Goal: Task Accomplishment & Management: Complete application form

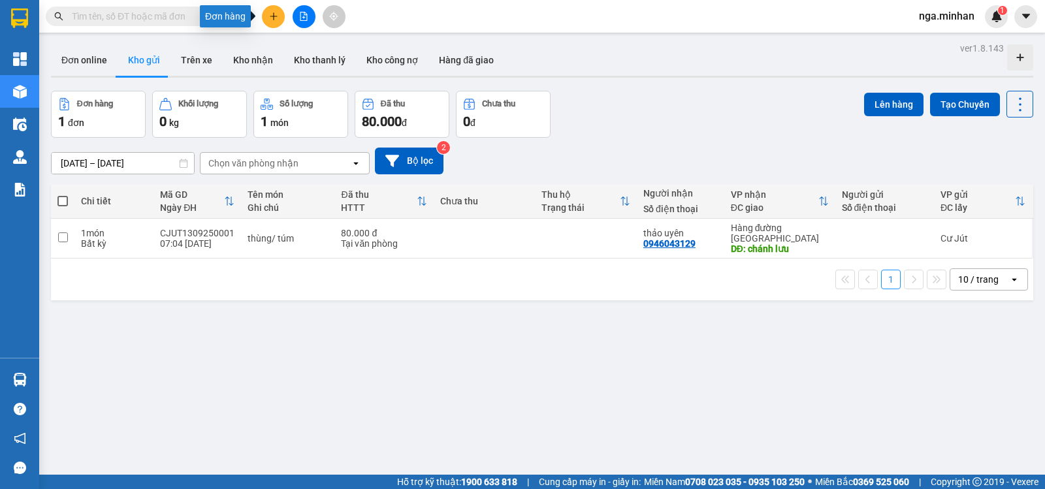
click at [269, 14] on icon "plus" at bounding box center [273, 16] width 9 height 9
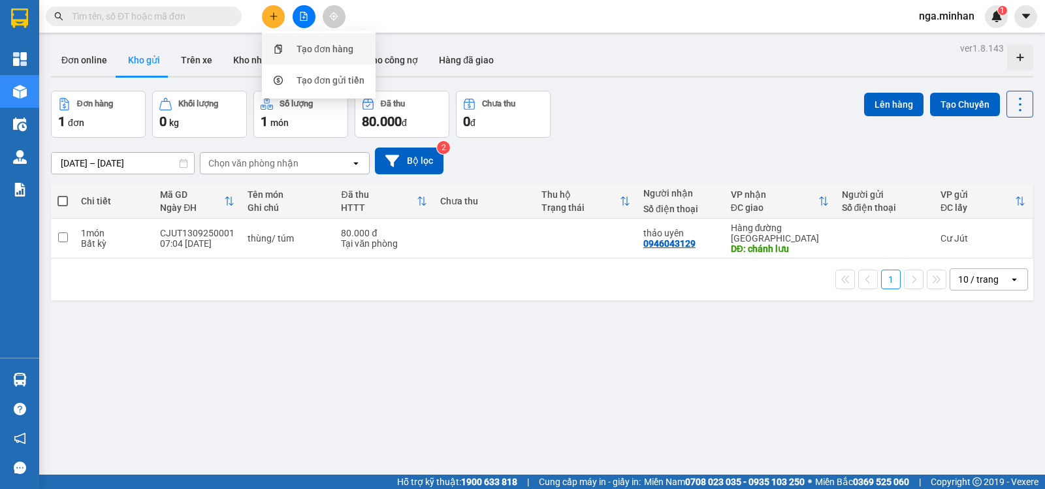
click at [313, 49] on div "Tạo đơn hàng" at bounding box center [324, 49] width 57 height 14
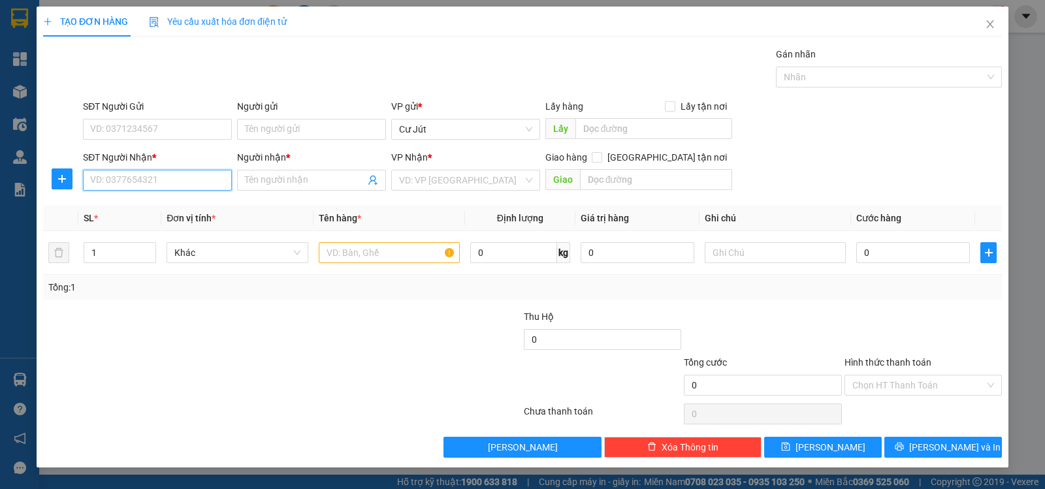
click at [185, 187] on input "SĐT Người Nhận *" at bounding box center [157, 180] width 149 height 21
click at [140, 207] on div "0967102888 - ?" at bounding box center [157, 206] width 133 height 14
type input "0967102888"
type input "?"
type input "0967102888"
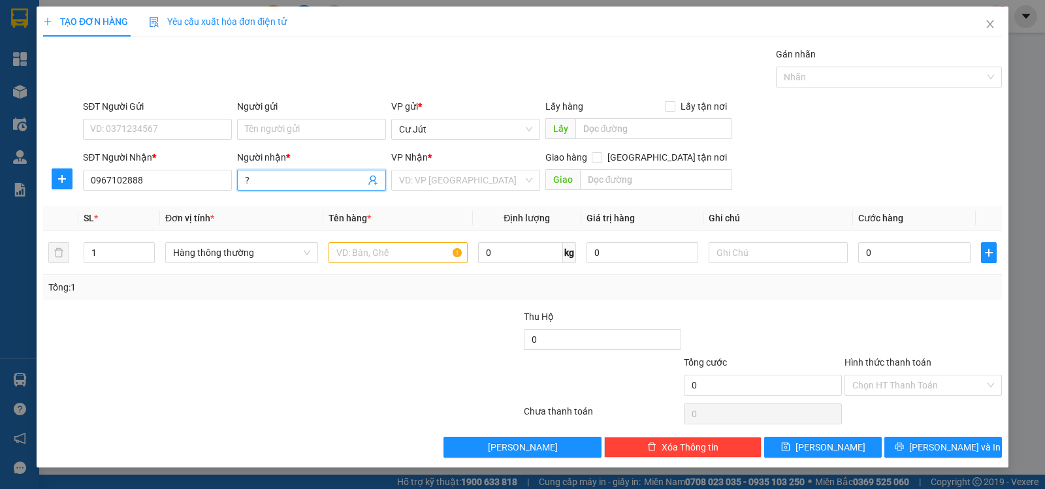
click at [293, 180] on input "?" at bounding box center [305, 180] width 120 height 14
type input "f"
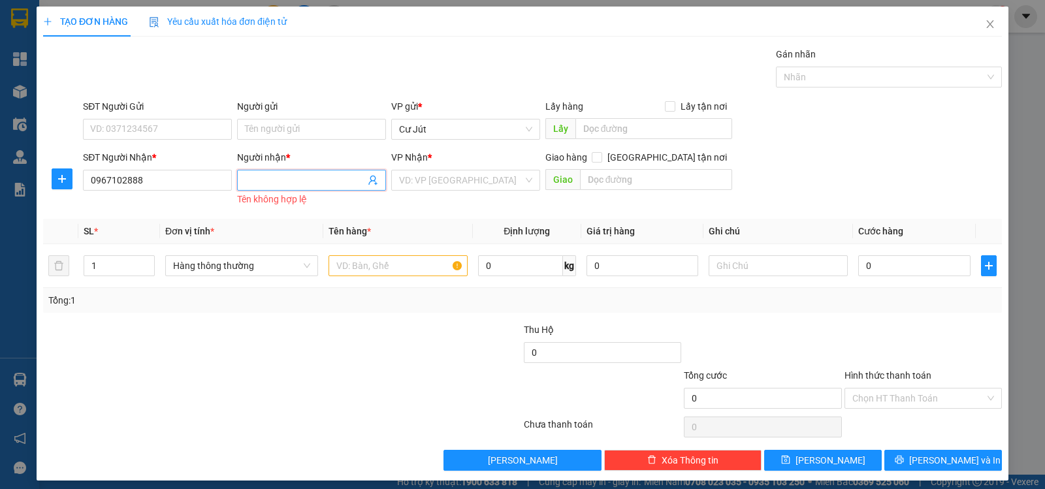
type input "D"
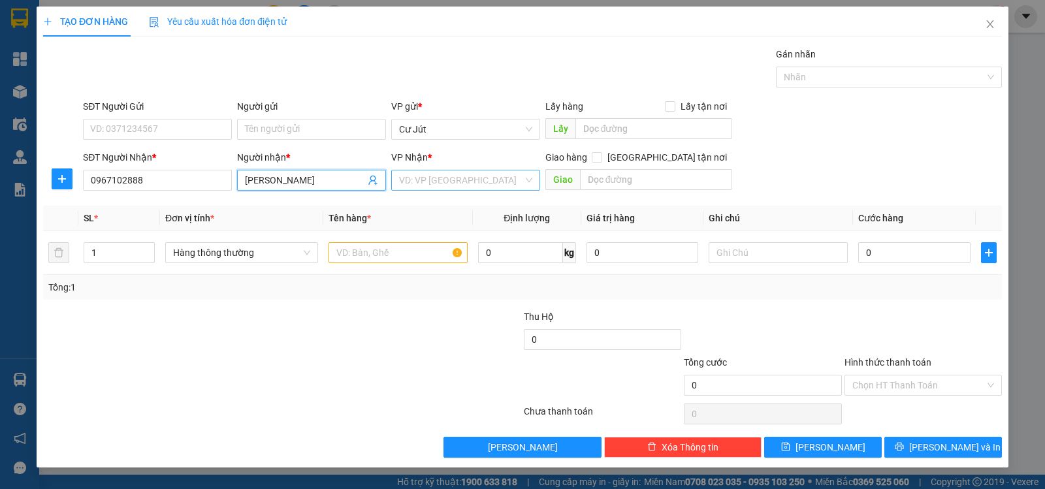
type input "[PERSON_NAME]"
click at [492, 176] on input "search" at bounding box center [461, 180] width 124 height 20
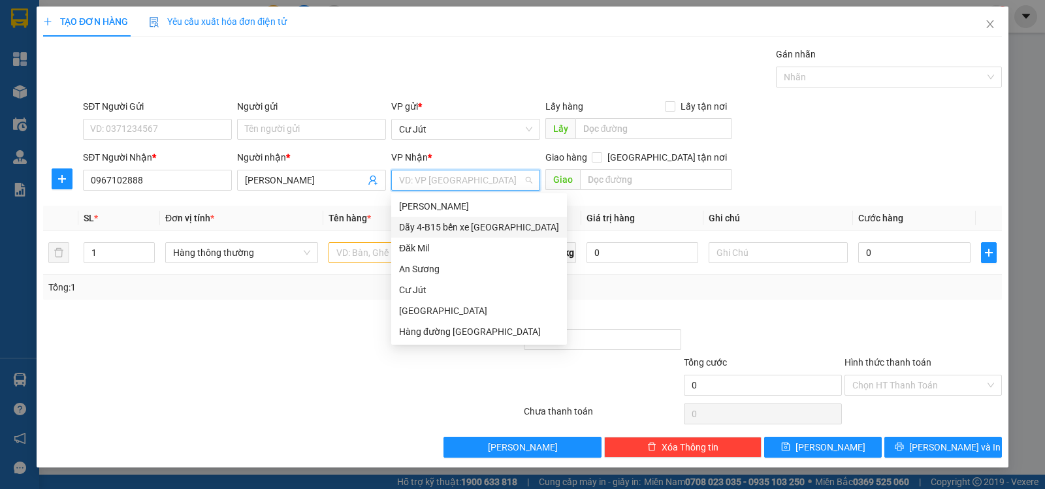
click at [467, 229] on div "Dãy 4-B15 bến xe [GEOGRAPHIC_DATA]" at bounding box center [479, 227] width 160 height 14
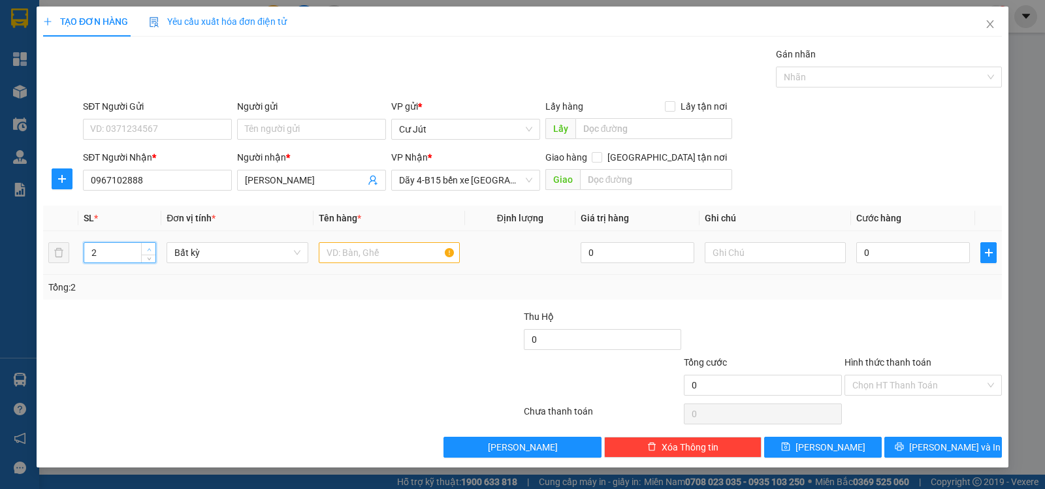
click at [144, 245] on span "Increase Value" at bounding box center [148, 249] width 14 height 12
type input "3"
click at [144, 245] on span "Increase Value" at bounding box center [148, 249] width 14 height 12
drag, startPoint x: 368, startPoint y: 256, endPoint x: 386, endPoint y: 244, distance: 21.6
click at [378, 249] on input "text" at bounding box center [389, 252] width 141 height 21
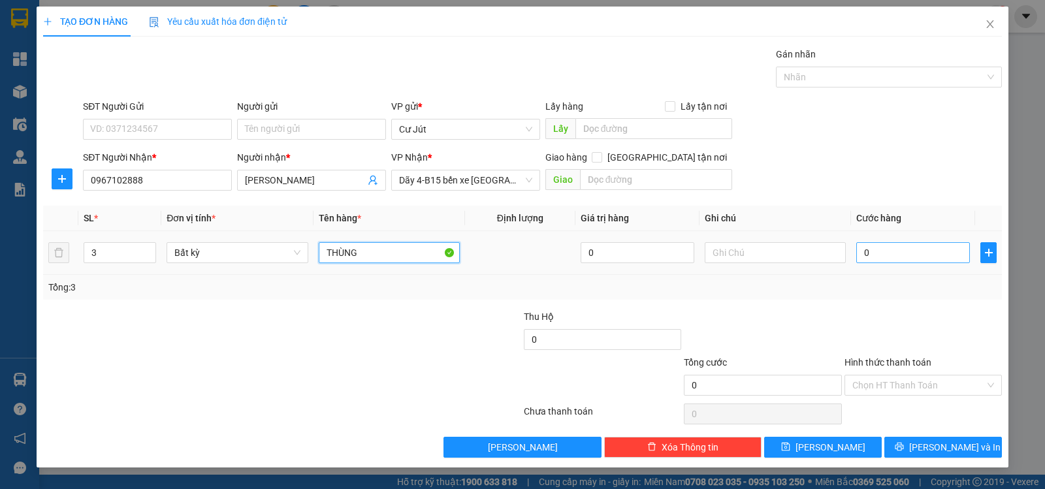
type input "THÙNG"
click at [915, 253] on input "0" at bounding box center [913, 252] width 114 height 21
type input "1"
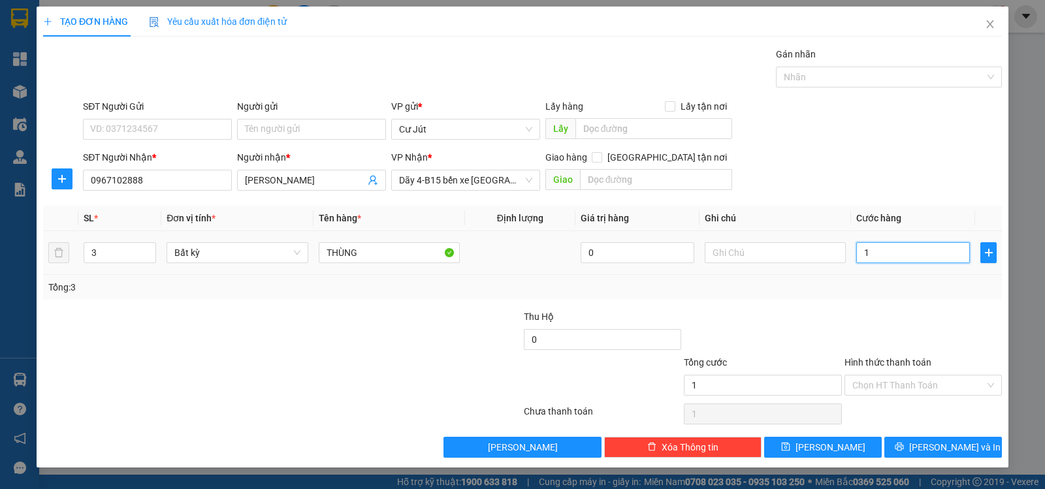
type input "15"
type input "150"
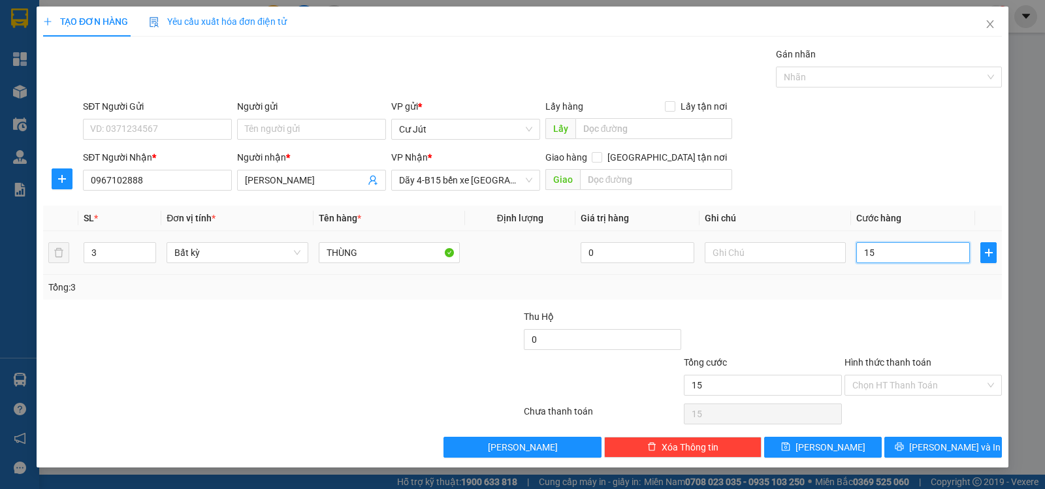
type input "150"
type input "150.000"
click at [960, 453] on span "[PERSON_NAME] và In" at bounding box center [954, 447] width 91 height 14
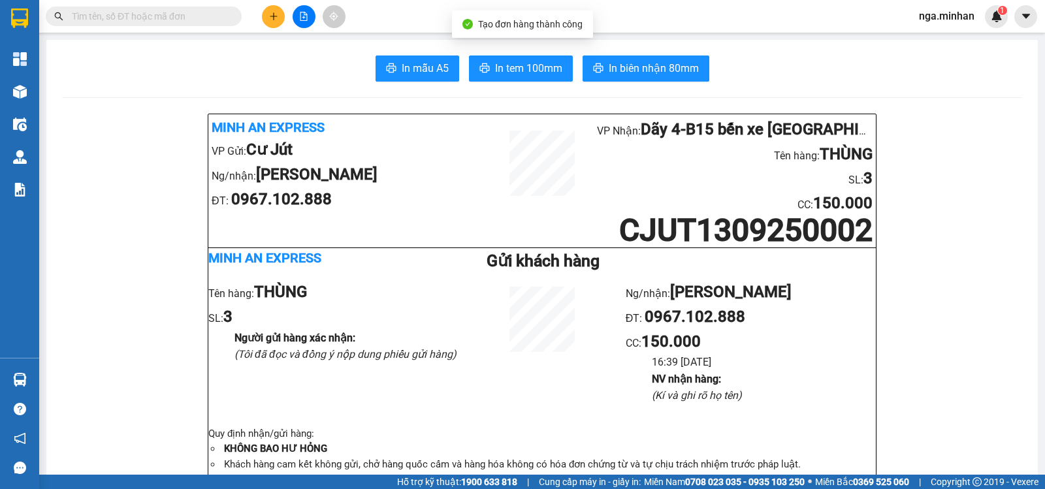
click at [631, 71] on span "In biên nhận 80mm" at bounding box center [654, 68] width 90 height 16
click at [270, 16] on icon "plus" at bounding box center [273, 16] width 7 height 1
click at [310, 43] on div "Tạo đơn hàng" at bounding box center [324, 49] width 57 height 14
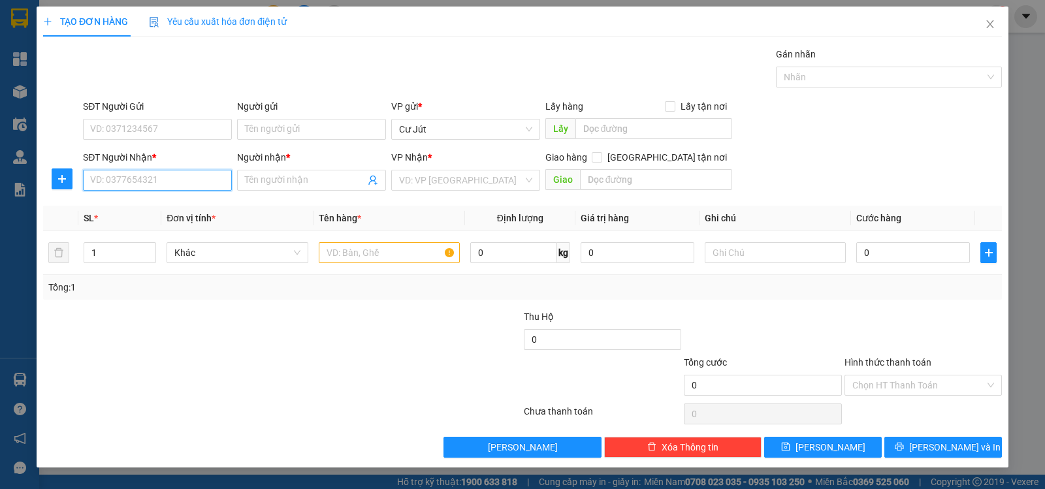
click at [147, 174] on input "SĐT Người Nhận *" at bounding box center [157, 180] width 149 height 21
type input "0911334402"
click at [146, 213] on div "0911334402 - TRANG" at bounding box center [157, 206] width 133 height 14
type input "TRANG"
type input "0911334402"
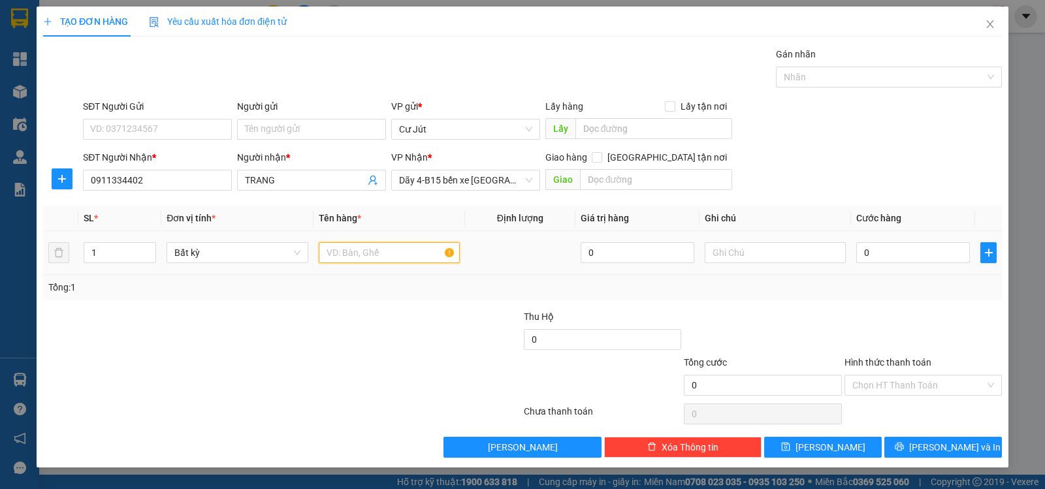
click at [396, 260] on input "text" at bounding box center [389, 252] width 141 height 21
type input "thùng"
click at [896, 250] on input "0" at bounding box center [913, 252] width 114 height 21
type input "5"
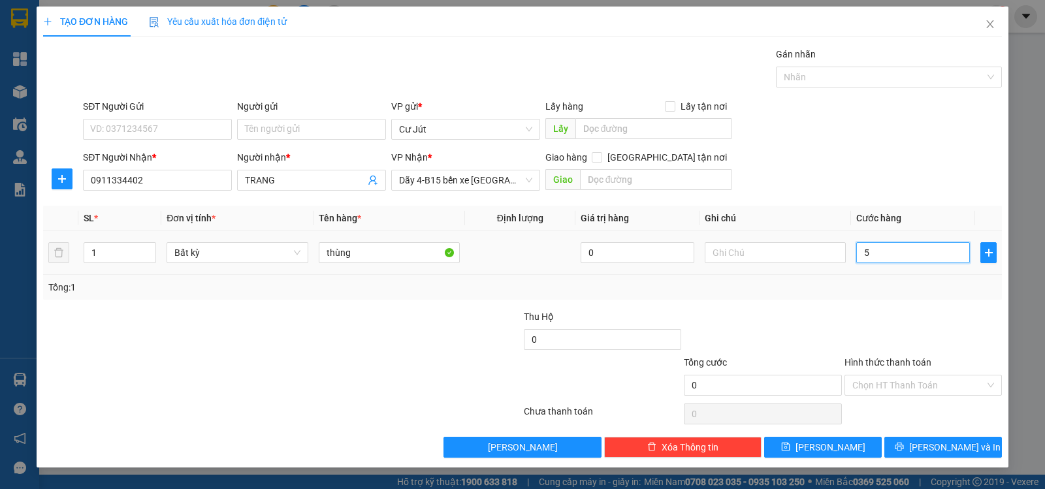
type input "5"
type input "50"
type input "50.000"
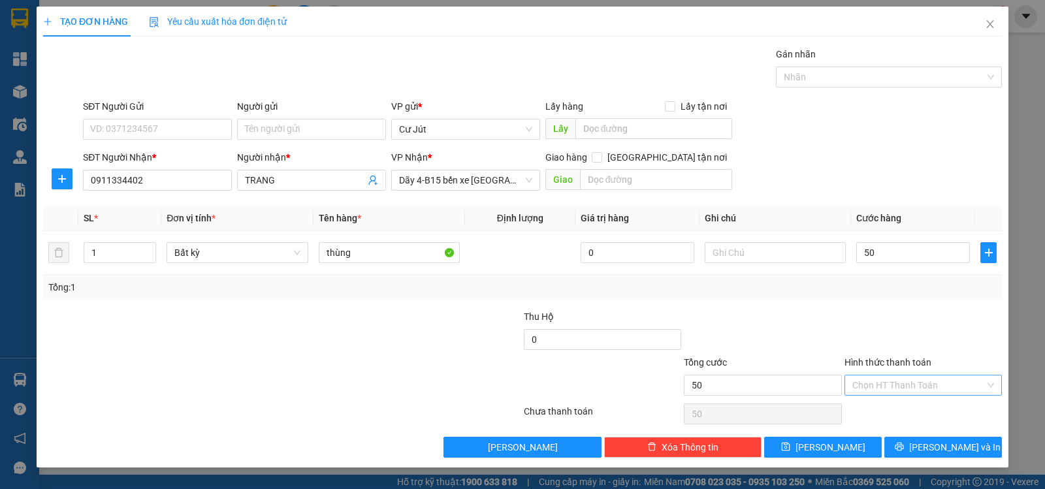
type input "50.000"
click at [937, 391] on input "Hình thức thanh toán" at bounding box center [918, 385] width 133 height 20
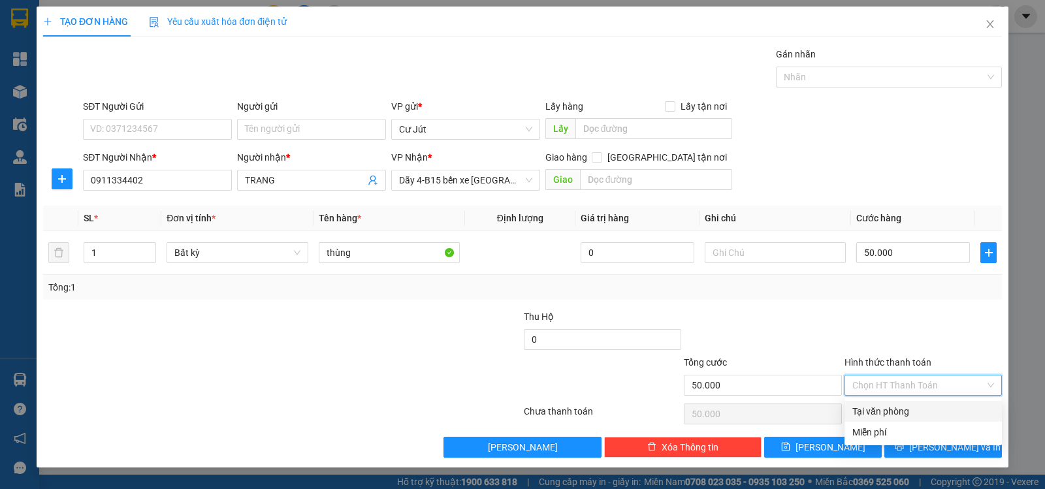
click at [924, 409] on div "Tại văn phòng" at bounding box center [923, 411] width 142 height 14
type input "0"
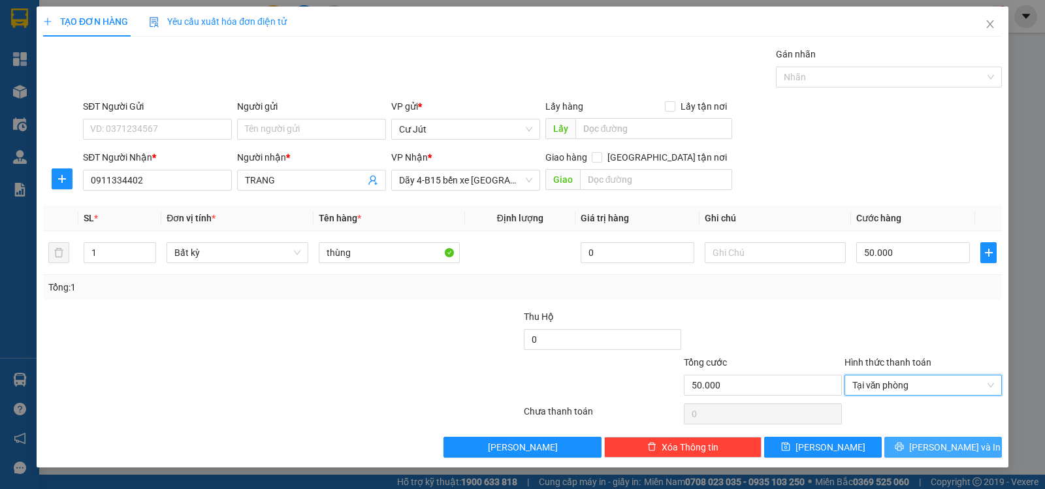
click at [933, 446] on span "[PERSON_NAME] và In" at bounding box center [954, 447] width 91 height 14
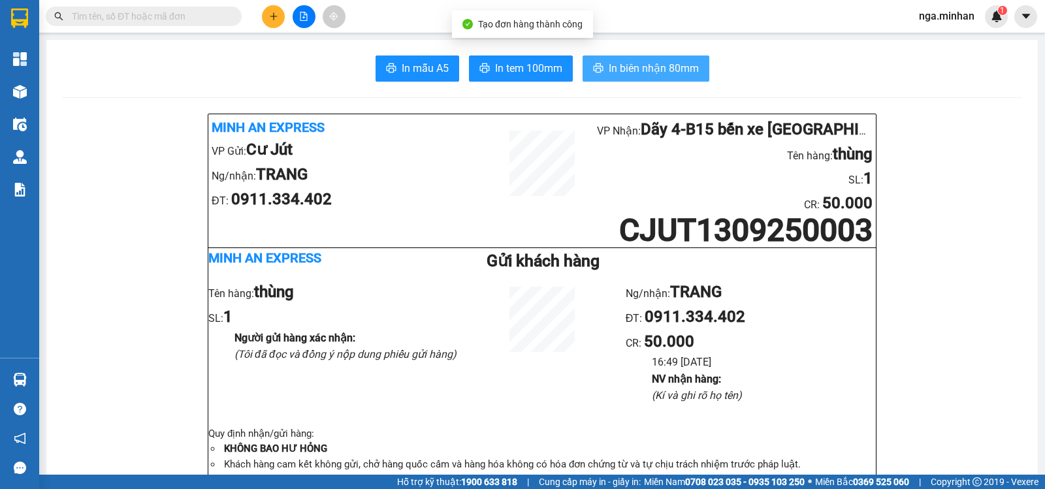
click at [635, 69] on span "In biên nhận 80mm" at bounding box center [654, 68] width 90 height 16
